Goal: Task Accomplishment & Management: Manage account settings

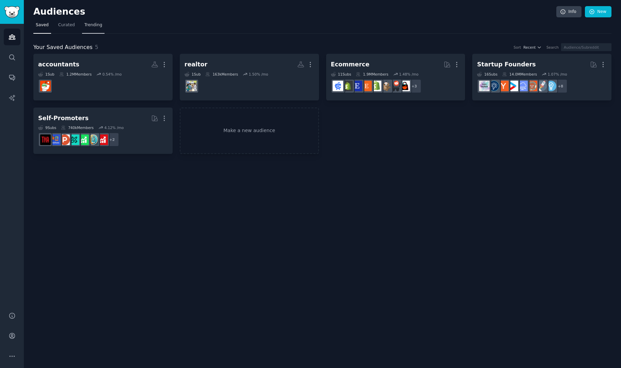
click at [87, 26] on span "Trending" at bounding box center [93, 25] width 18 height 6
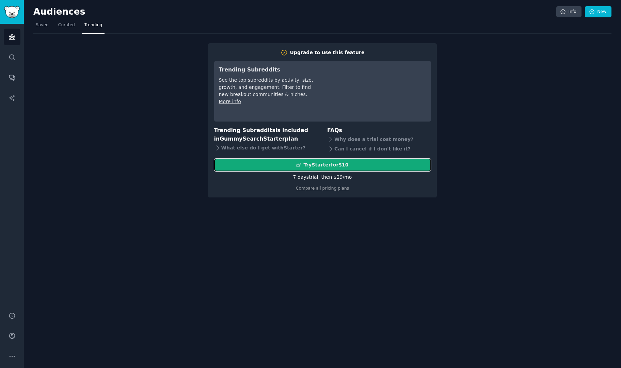
click at [319, 161] on div "Try Starter for $10" at bounding box center [325, 164] width 45 height 7
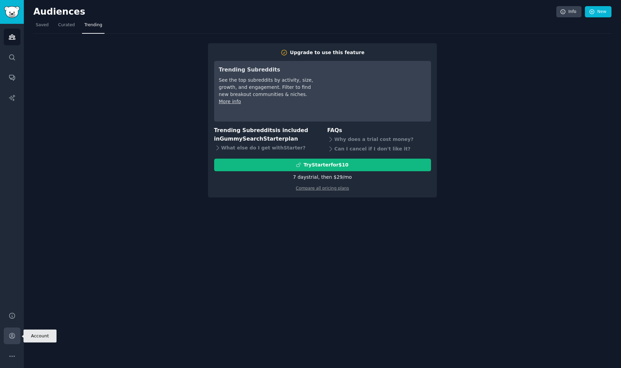
click at [12, 336] on icon "Sidebar" at bounding box center [11, 335] width 5 height 5
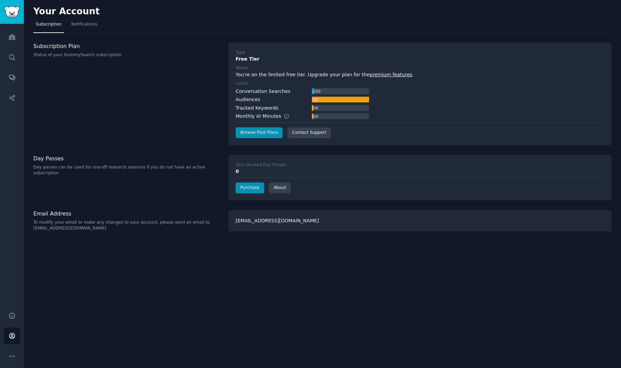
click at [242, 139] on div "Type Free Tier About You're on the limited free tier. Upgrade your plan for the…" at bounding box center [419, 94] width 383 height 103
click at [246, 137] on link "Browse Paid Plans" at bounding box center [259, 132] width 47 height 11
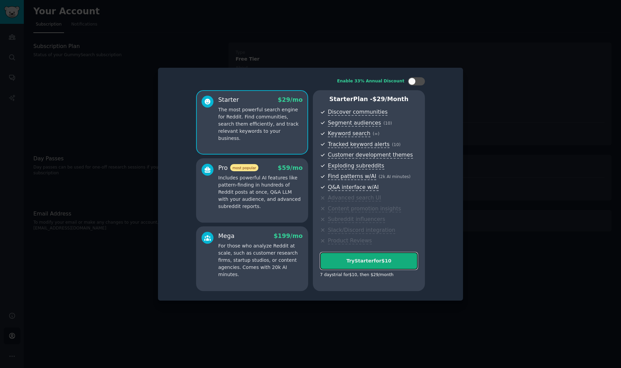
click at [386, 264] on div "Try Starter for $10" at bounding box center [368, 260] width 97 height 7
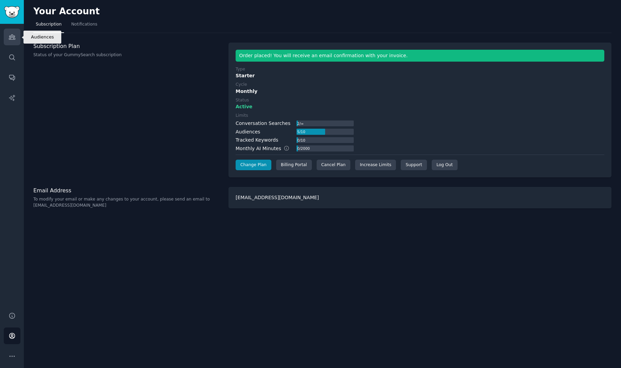
click at [12, 36] on icon "Sidebar" at bounding box center [12, 37] width 6 height 5
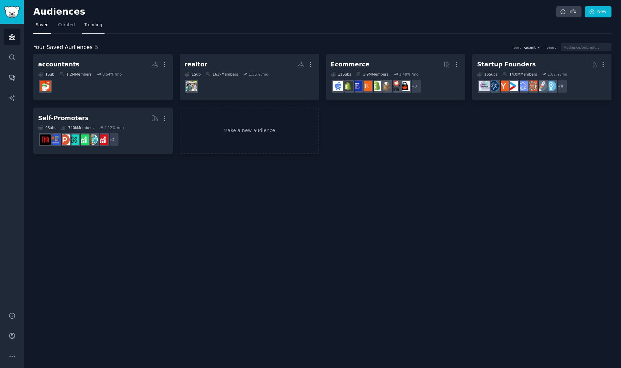
click at [93, 25] on span "Trending" at bounding box center [93, 25] width 18 height 6
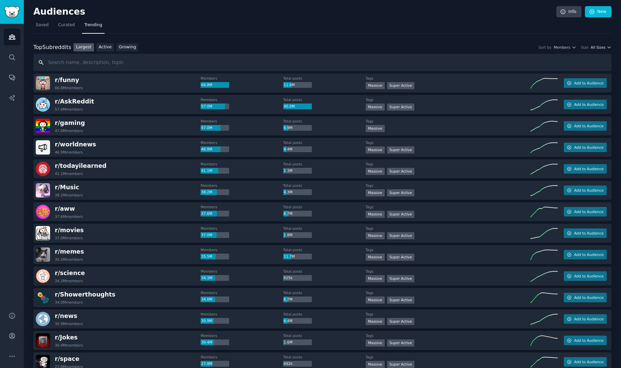
click at [601, 48] on span "All Sizes" at bounding box center [598, 47] width 15 height 5
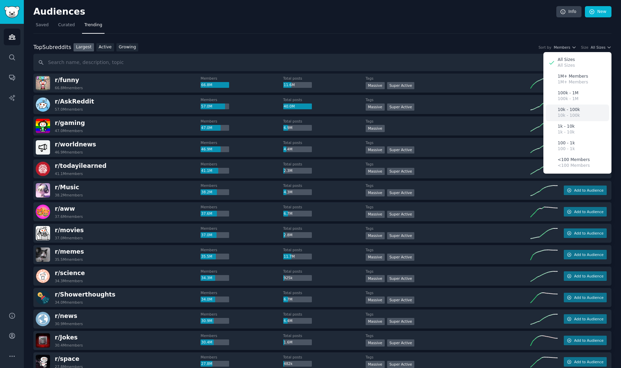
click at [586, 112] on div "10k - 100k 10k - 100k" at bounding box center [577, 113] width 63 height 17
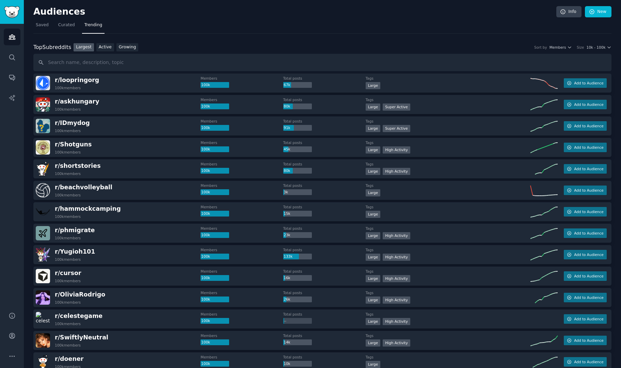
click at [568, 43] on div "Top Subreddits Top Subreddits Largest Active Growing Sort by Members Size 10k -…" at bounding box center [322, 47] width 578 height 9
click at [570, 49] on icon "button" at bounding box center [569, 47] width 5 height 5
click at [477, 26] on nav "Saved Curated Trending" at bounding box center [322, 27] width 578 height 14
click at [121, 47] on link "Growing" at bounding box center [127, 47] width 22 height 9
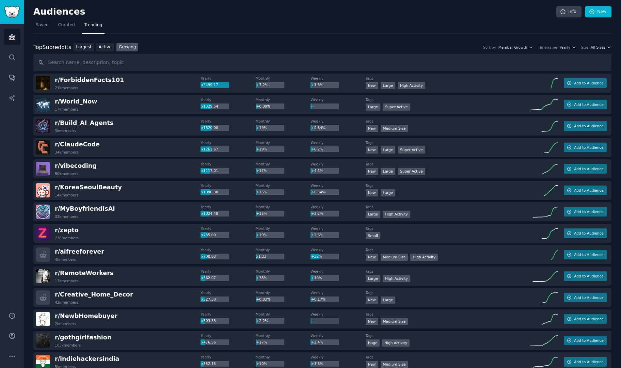
drag, startPoint x: 82, startPoint y: 143, endPoint x: 129, endPoint y: 135, distance: 47.1
click at [598, 45] on span "All Sizes" at bounding box center [598, 47] width 15 height 5
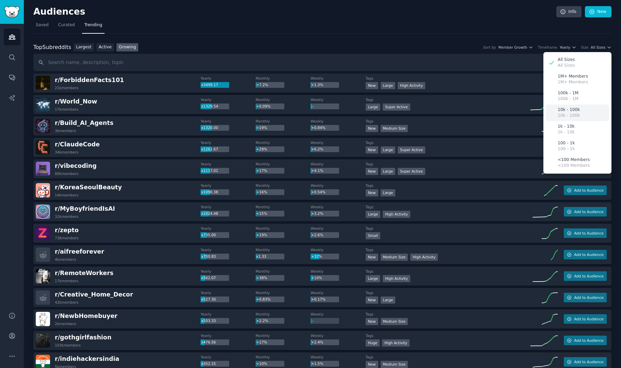
click at [570, 112] on p "10k - 100k" at bounding box center [569, 110] width 22 height 6
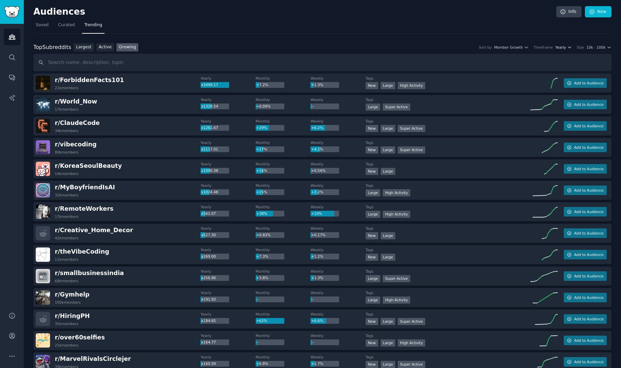
click at [566, 46] on span "Yearly" at bounding box center [560, 47] width 11 height 5
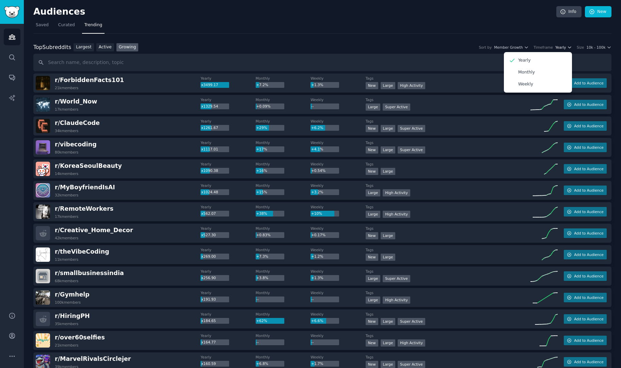
click at [566, 46] on span "Yearly" at bounding box center [560, 47] width 11 height 5
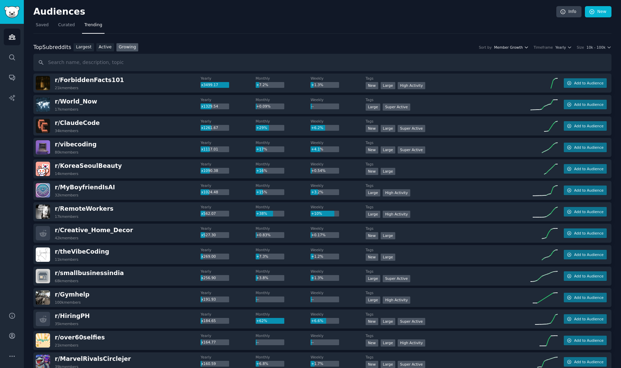
click at [523, 45] on span "Member Growth" at bounding box center [508, 47] width 29 height 5
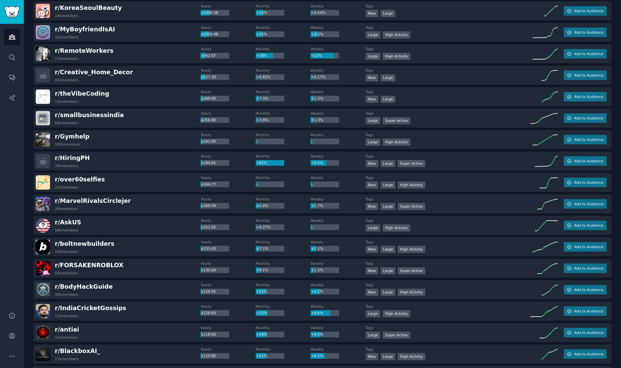
scroll to position [173, 0]
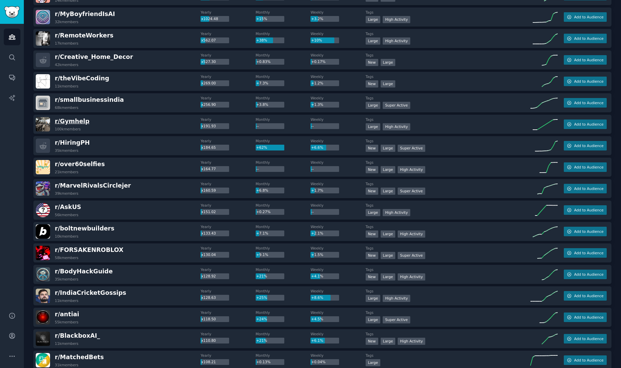
click at [78, 120] on span "r/ Gymhelp" at bounding box center [72, 121] width 35 height 7
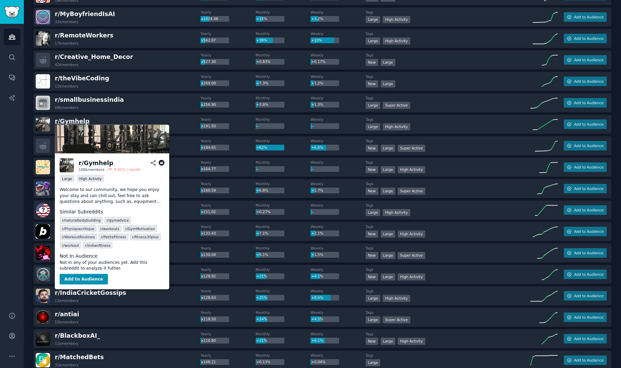
click at [78, 120] on span "r/ Gymhelp" at bounding box center [72, 121] width 35 height 7
click at [72, 118] on span "r/ Gymhelp" at bounding box center [72, 121] width 35 height 7
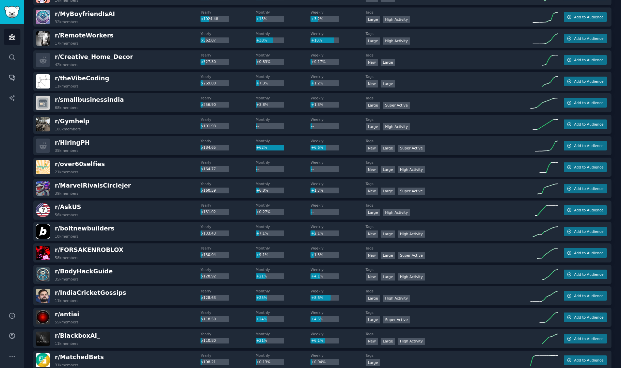
click at [89, 118] on div "r/ Gymhelp 100k members" at bounding box center [118, 124] width 165 height 14
click at [72, 122] on span "r/ Gymhelp" at bounding box center [72, 121] width 35 height 7
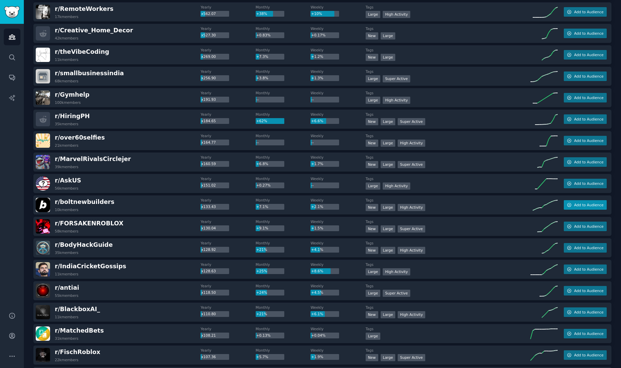
click at [579, 205] on span "Add to Audience" at bounding box center [588, 205] width 29 height 5
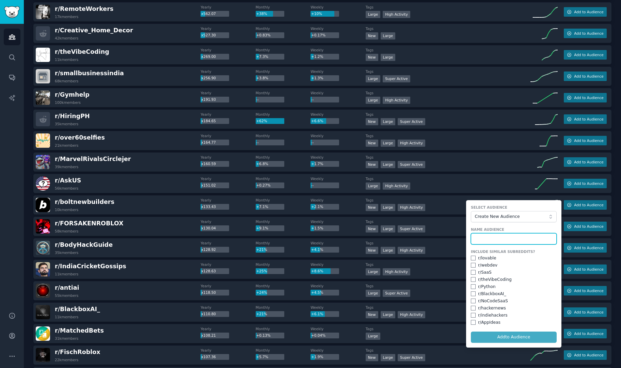
click at [496, 236] on input "text" at bounding box center [514, 239] width 86 height 12
type input "r"
type input "bolt"
click at [504, 337] on button "Add to Audience" at bounding box center [514, 338] width 86 height 12
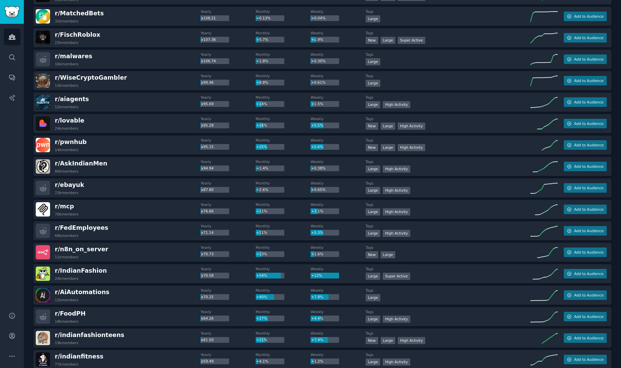
scroll to position [518, 0]
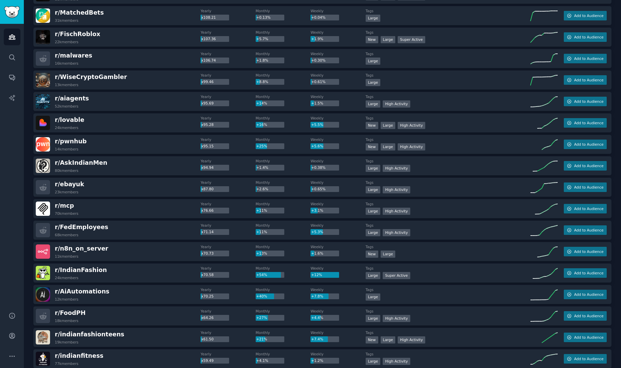
drag, startPoint x: 127, startPoint y: 150, endPoint x: 132, endPoint y: 142, distance: 9.7
click at [132, 142] on div "r/ pwnhub 14k members" at bounding box center [118, 144] width 165 height 14
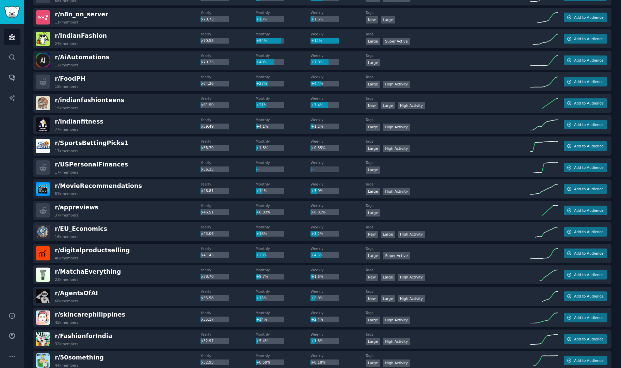
scroll to position [752, 0]
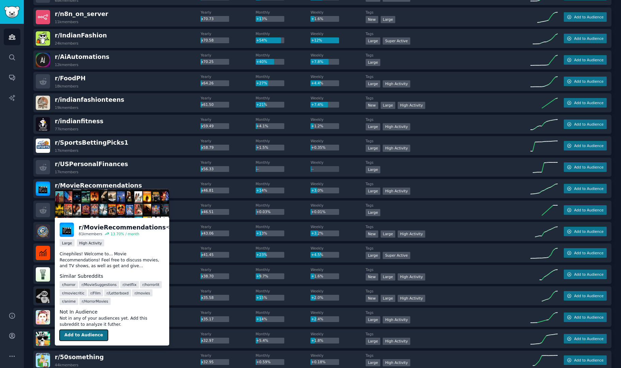
click at [86, 336] on button "Add to Audience" at bounding box center [84, 335] width 48 height 11
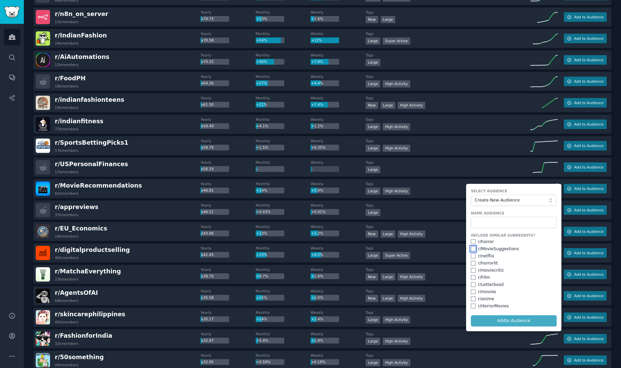
click at [471, 247] on input "checkbox" at bounding box center [473, 249] width 5 height 5
checkbox input "true"
click at [513, 324] on form "Select Audience Create New Audience Name Audience Include Similar Subreddits? r…" at bounding box center [513, 257] width 95 height 147
click at [510, 321] on form "Select Audience Create New Audience Name Audience Include Similar Subreddits? r…" at bounding box center [513, 257] width 95 height 147
click at [487, 218] on input "text" at bounding box center [514, 223] width 86 height 12
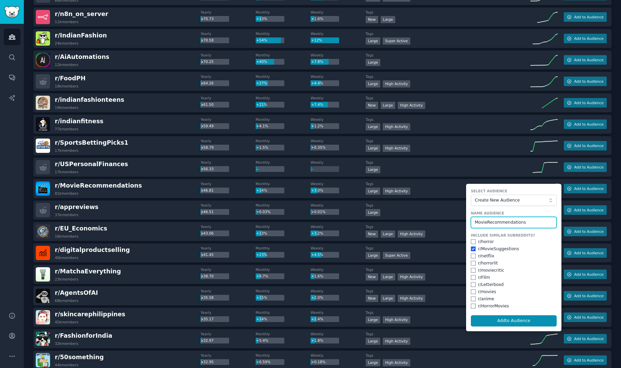
type input "MovieRecommendations"
click at [471, 315] on button "Add to Audience" at bounding box center [514, 321] width 86 height 12
checkbox input "false"
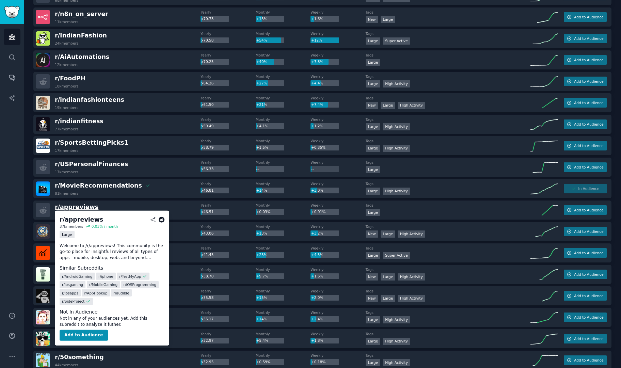
click at [77, 204] on span "r/ appreviews" at bounding box center [77, 207] width 44 height 7
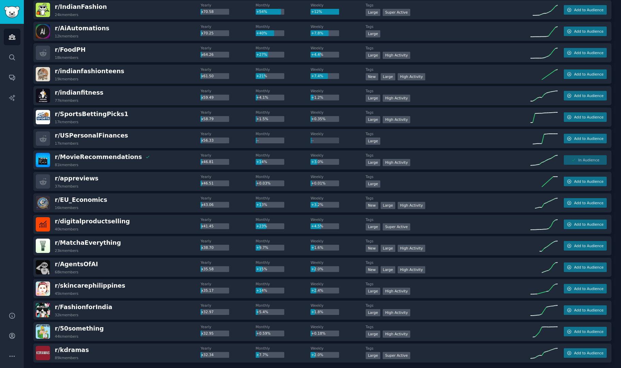
scroll to position [801, 0]
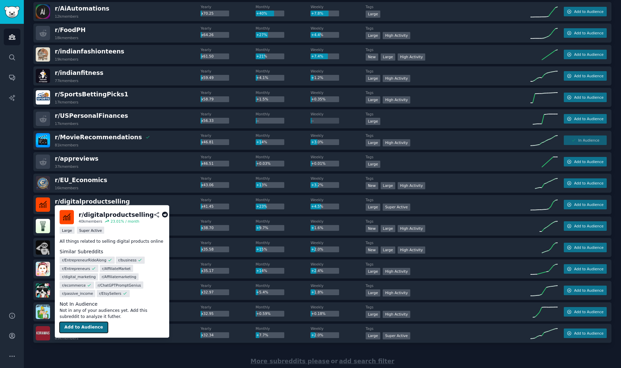
click at [85, 325] on button "Add to Audience" at bounding box center [84, 327] width 48 height 11
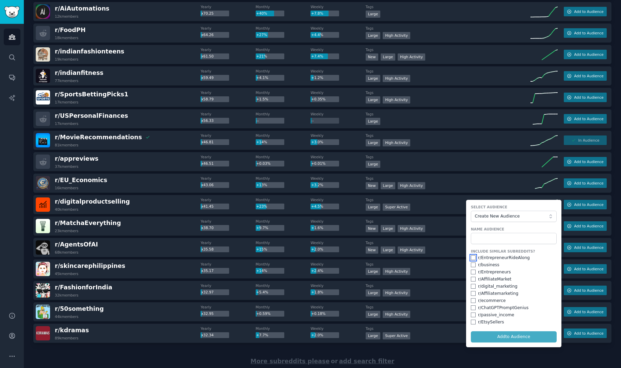
click at [471, 256] on input "checkbox" at bounding box center [473, 257] width 5 height 5
checkbox input "true"
click at [471, 270] on input "checkbox" at bounding box center [473, 272] width 5 height 5
checkbox input "true"
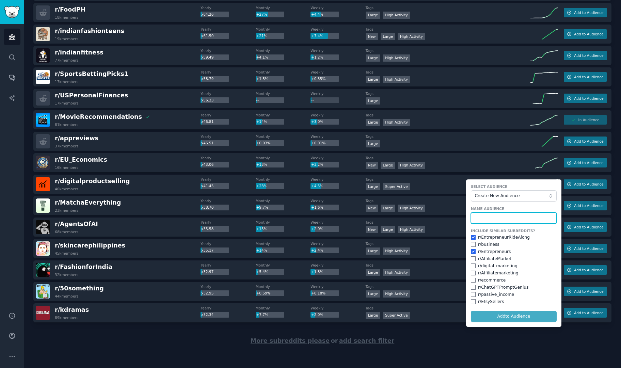
click at [498, 217] on input "text" at bounding box center [514, 218] width 86 height 12
type input "DigitalProducts"
click at [471, 311] on button "Add to Audience" at bounding box center [514, 317] width 86 height 12
checkbox input "false"
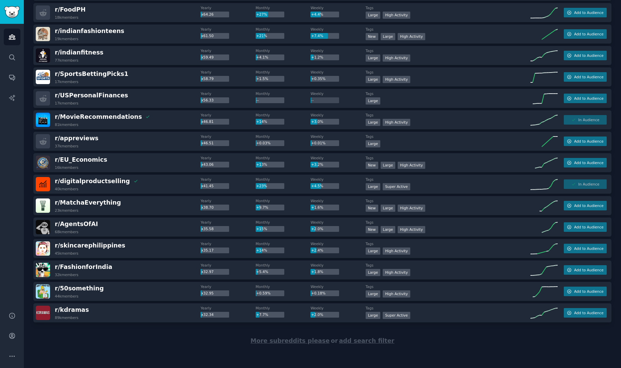
click at [304, 342] on span "More subreddits please" at bounding box center [290, 340] width 79 height 7
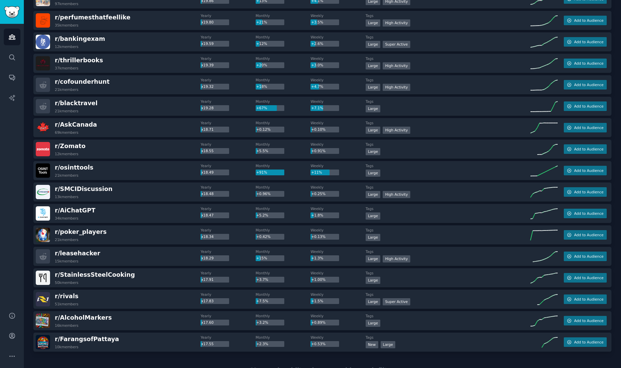
scroll to position [1894, 0]
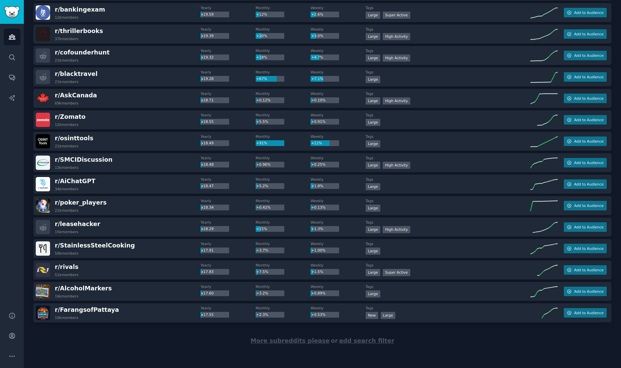
click at [309, 342] on span "More subreddits please" at bounding box center [290, 340] width 79 height 7
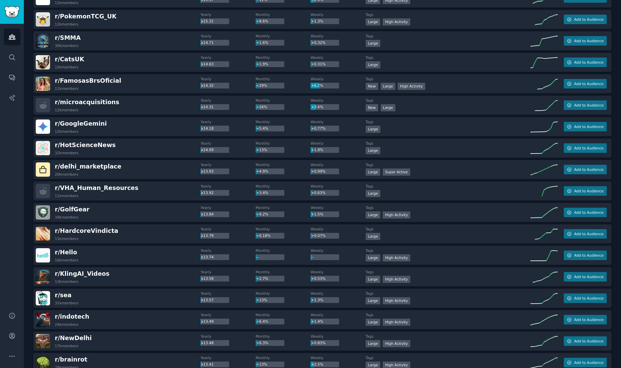
scroll to position [2488, 0]
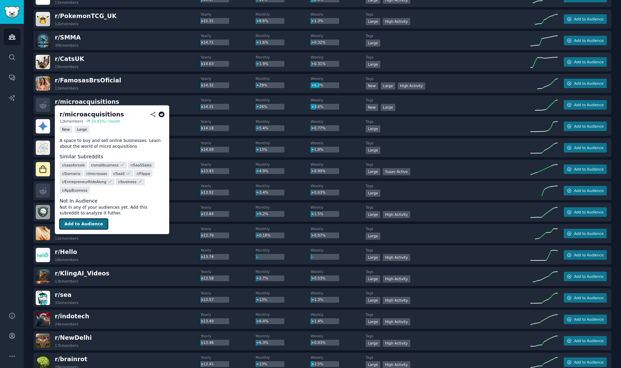
click at [85, 222] on button "Add to Audience" at bounding box center [84, 224] width 48 height 11
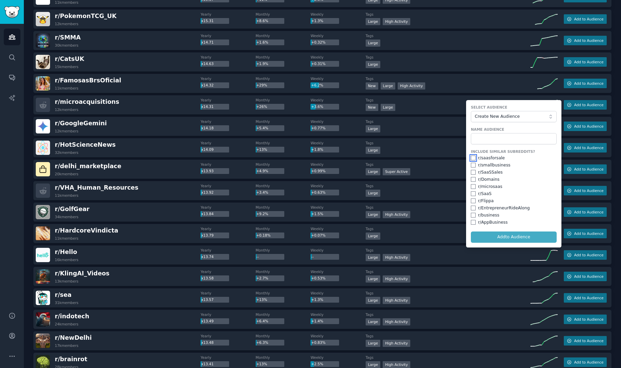
click at [472, 159] on input "checkbox" at bounding box center [473, 158] width 5 height 5
checkbox input "true"
click at [472, 166] on input "checkbox" at bounding box center [473, 165] width 5 height 5
checkbox input "true"
click at [472, 171] on input "checkbox" at bounding box center [473, 172] width 5 height 5
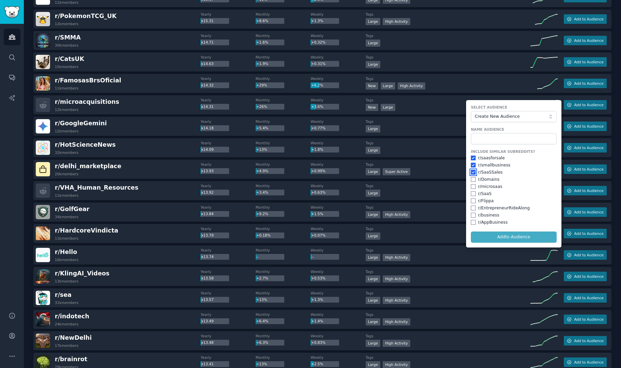
checkbox input "true"
click at [471, 186] on input "checkbox" at bounding box center [473, 186] width 5 height 5
checkbox input "true"
click at [471, 194] on input "checkbox" at bounding box center [473, 193] width 5 height 5
checkbox input "true"
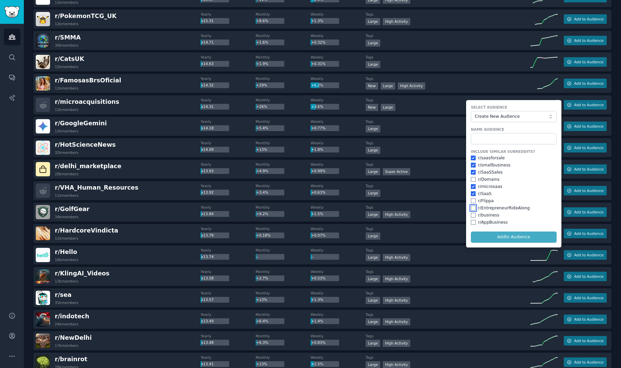
click at [471, 206] on input "checkbox" at bounding box center [473, 208] width 5 height 5
checkbox input "true"
click at [471, 221] on input "checkbox" at bounding box center [473, 222] width 5 height 5
checkbox input "true"
click at [495, 139] on input "text" at bounding box center [514, 139] width 86 height 12
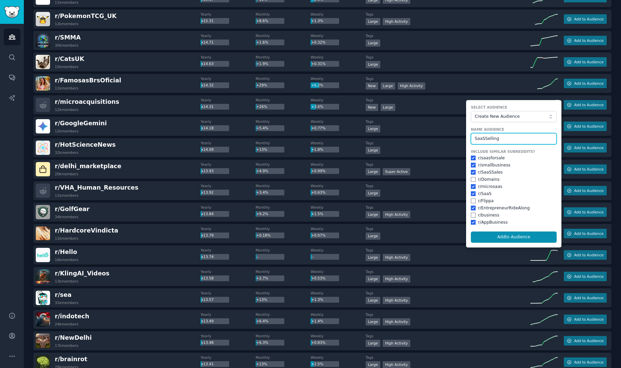
type input "SaaSSelling"
click at [471, 232] on button "Add to Audience" at bounding box center [514, 238] width 86 height 12
checkbox input "false"
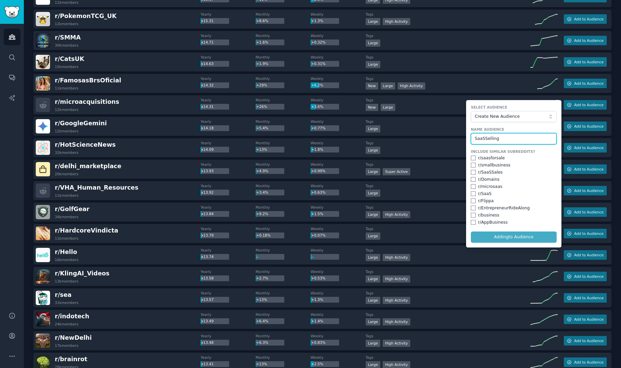
checkbox input "false"
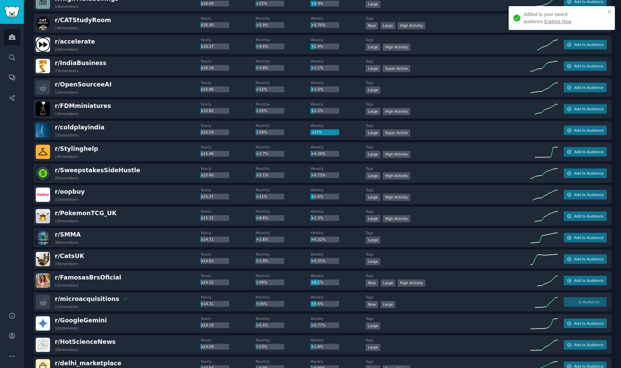
scroll to position [2269, 0]
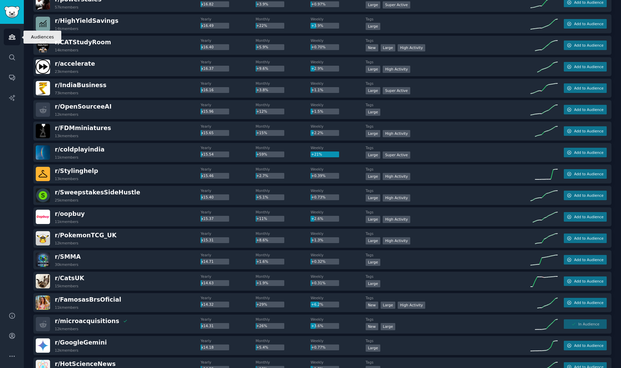
click at [11, 36] on icon "Sidebar" at bounding box center [12, 37] width 6 height 5
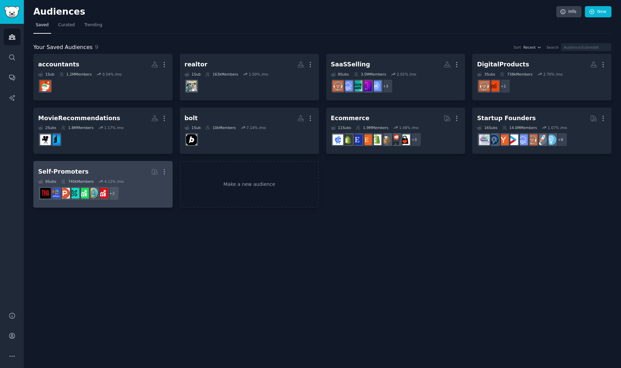
click at [122, 173] on h2 "Self-Promoters More" at bounding box center [103, 172] width 130 height 12
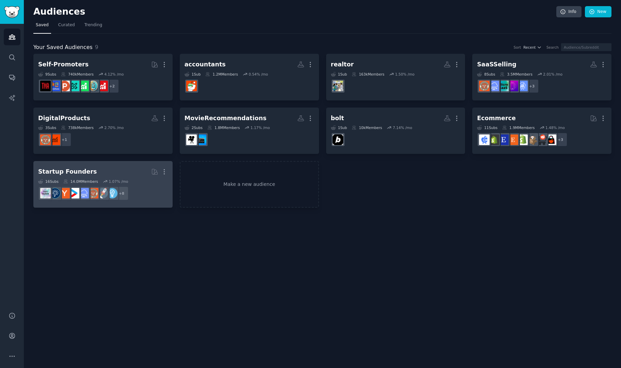
click at [116, 166] on h2 "Startup Founders More" at bounding box center [103, 172] width 130 height 12
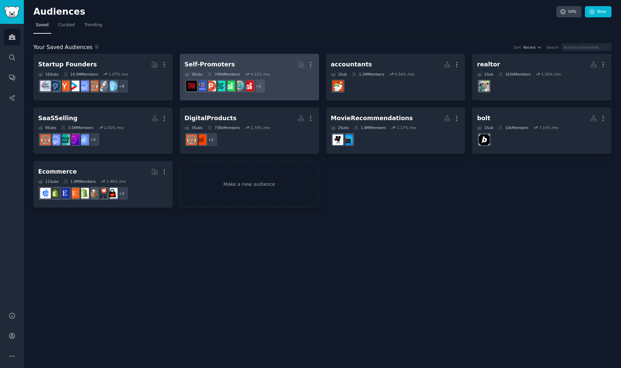
click at [262, 63] on h2 "Self-Promoters More" at bounding box center [250, 65] width 130 height 12
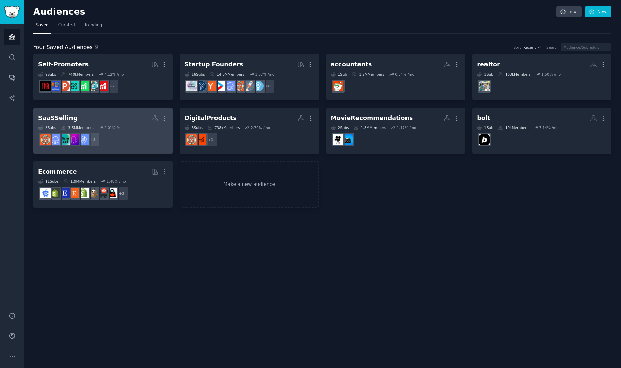
click at [100, 123] on h2 "SaaSSelling More" at bounding box center [103, 118] width 130 height 12
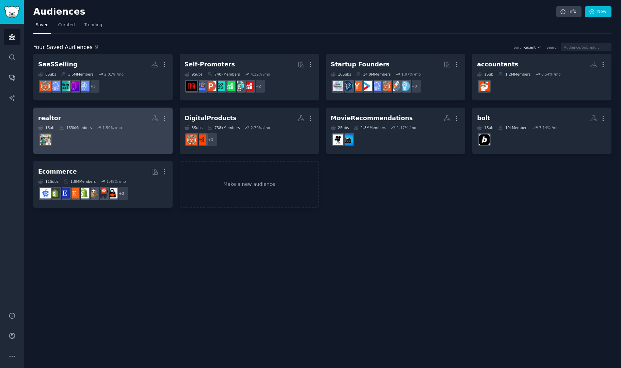
click at [134, 120] on h2 "realtor Custom Audience More" at bounding box center [103, 118] width 130 height 12
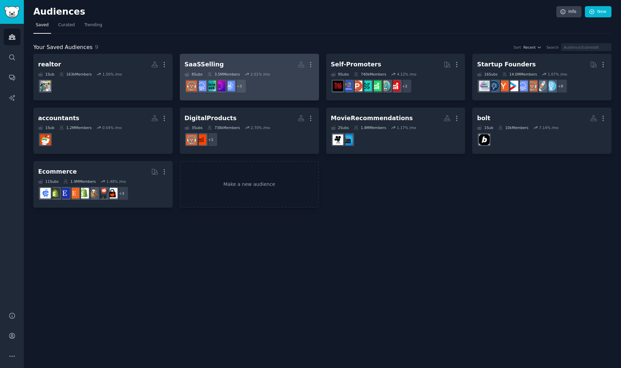
click at [270, 57] on link "SaaSSelling More 8 Sub s 3.5M Members 2.01 % /mo + 3" at bounding box center [249, 77] width 139 height 47
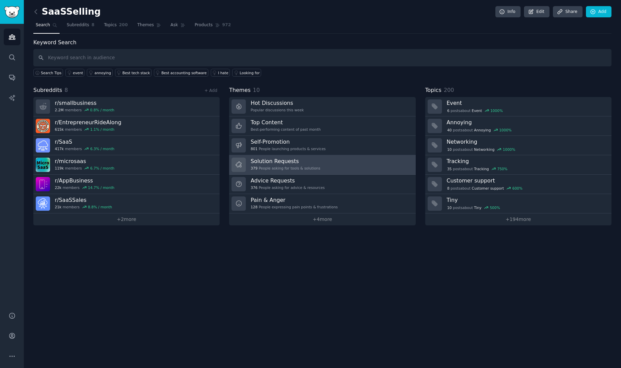
click at [329, 160] on link "Solution Requests 379 People asking for tools & solutions" at bounding box center [322, 164] width 186 height 19
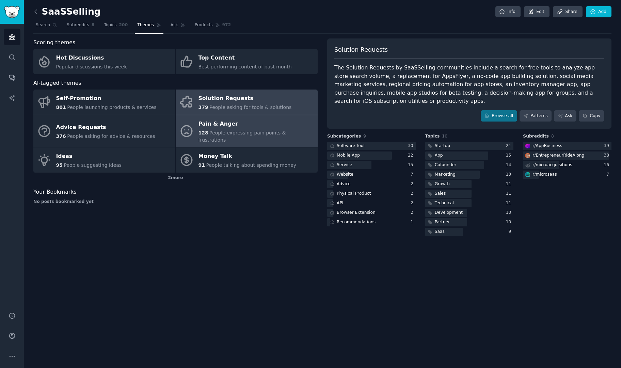
click at [299, 125] on div "Pain & Anger" at bounding box center [257, 123] width 116 height 11
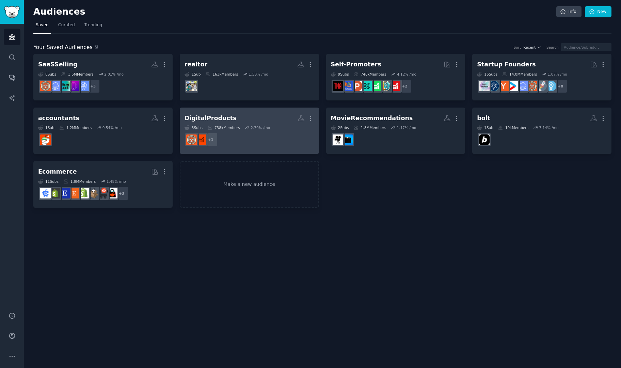
click at [256, 130] on dd "+ 1" at bounding box center [250, 139] width 130 height 19
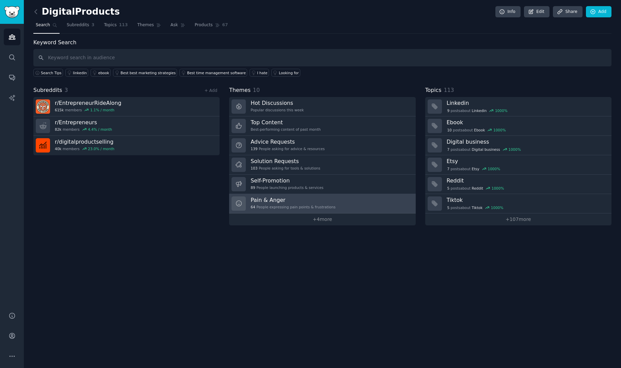
click at [343, 206] on link "Pain & Anger 64 People expressing pain points & frustrations" at bounding box center [322, 203] width 186 height 19
